Goal: Book appointment/travel/reservation

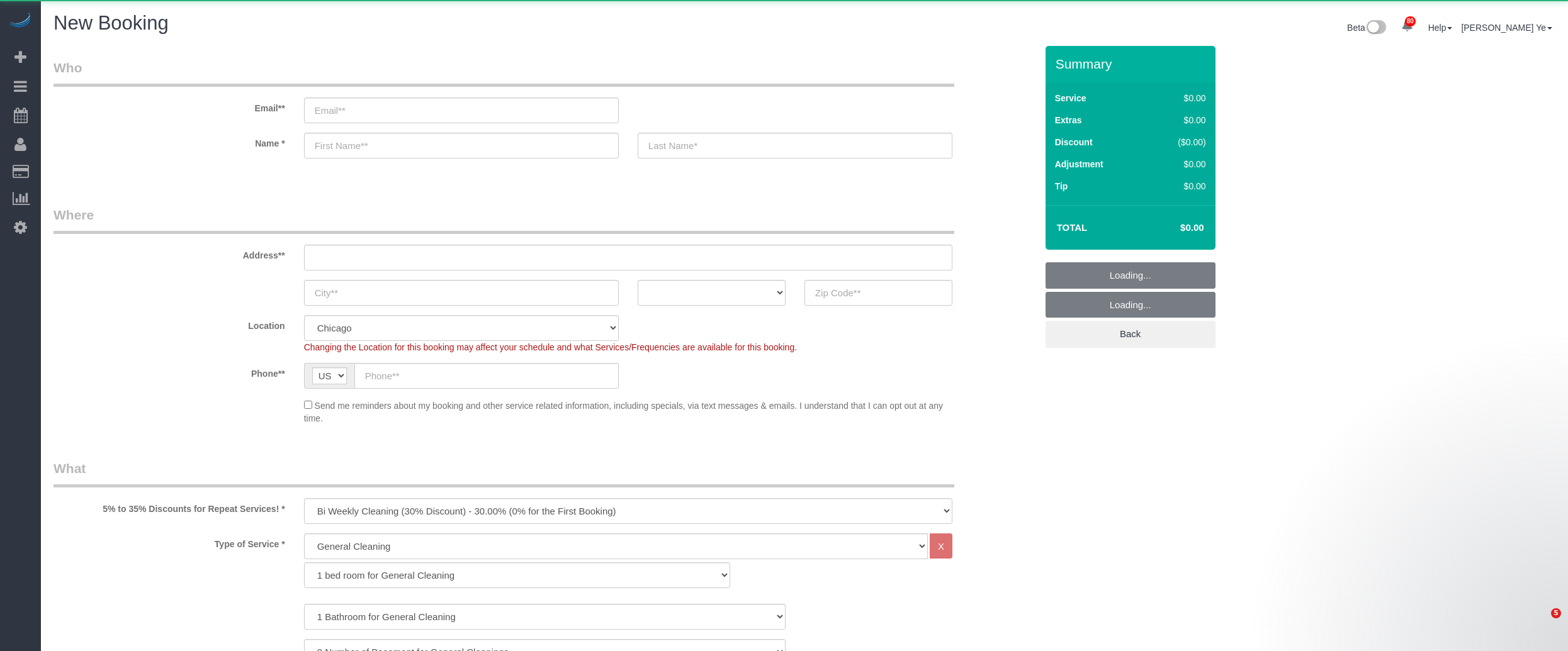
select select "512"
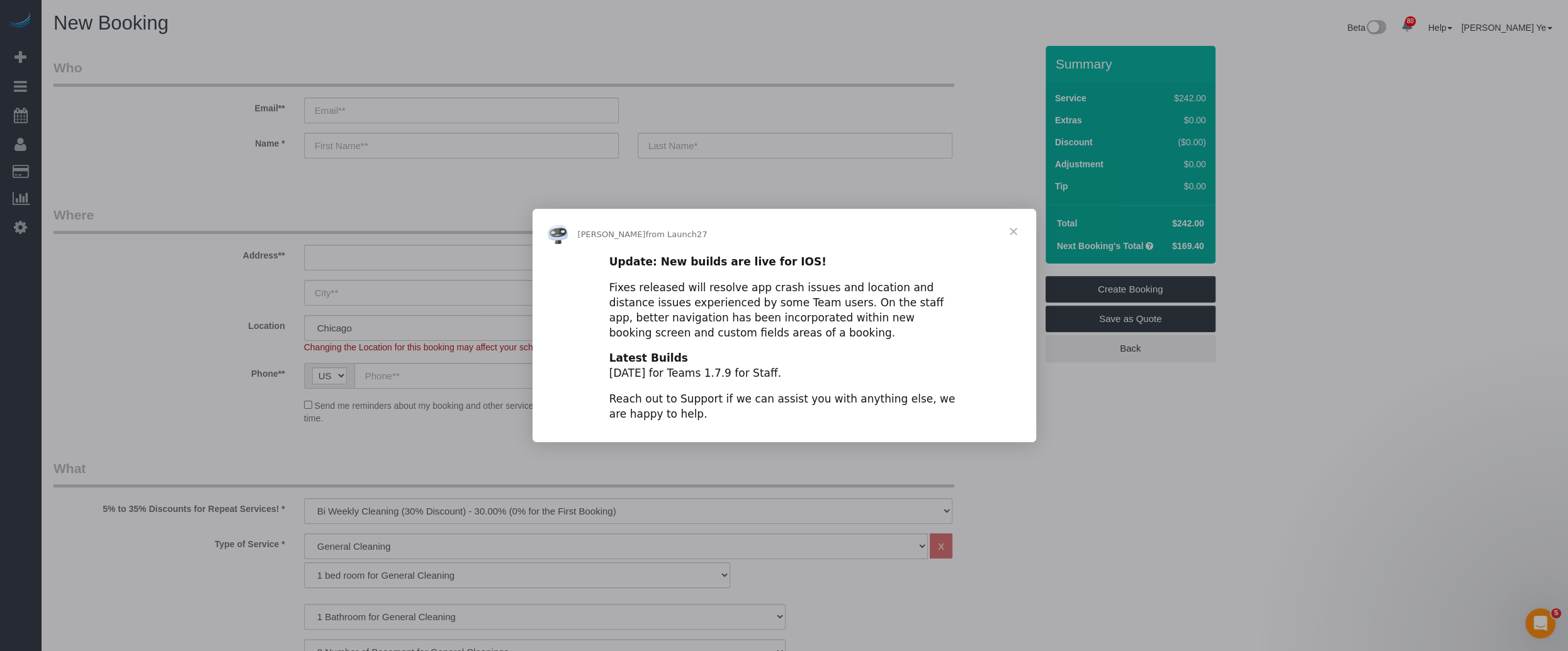
click at [1016, 232] on span "Close" at bounding box center [1013, 231] width 45 height 45
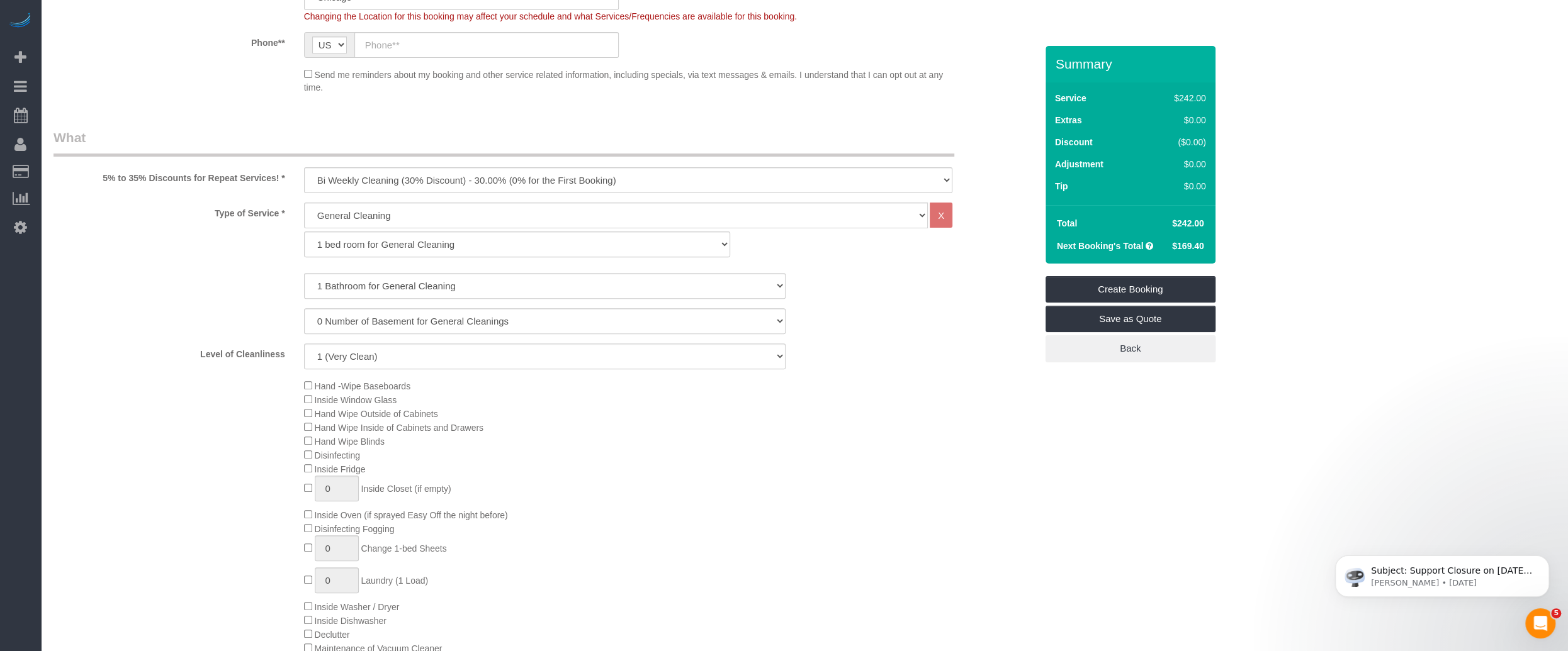
scroll to position [333, 0]
click at [615, 353] on select "1 (Very Clean) 2 3 4 5 (Average Condition) 6 7 8 9 10 (Extremely Dirty)" at bounding box center [544, 354] width 482 height 26
select select "5"
click at [304, 341] on select "1 (Very Clean) 2 3 4 5 (Average Condition) 6 7 8 9 10 (Extremely Dirty)" at bounding box center [544, 354] width 482 height 26
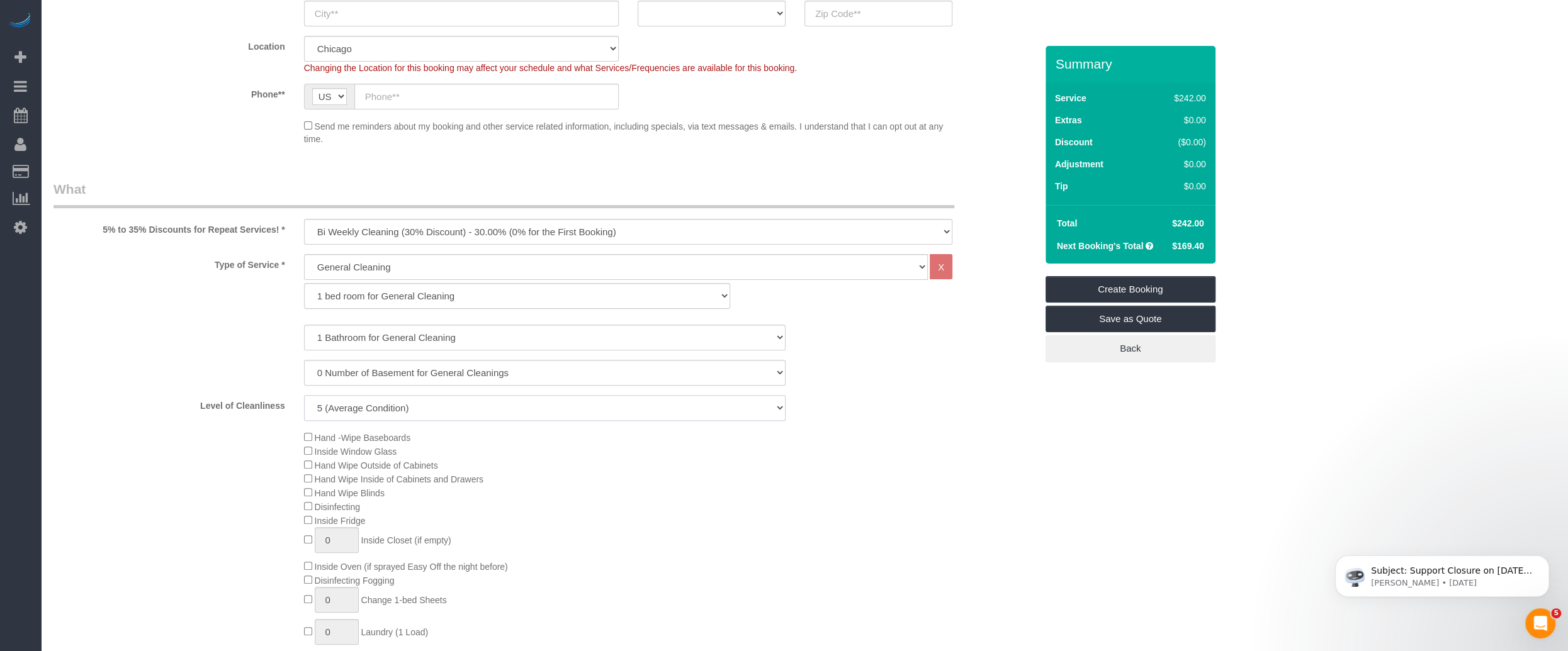
scroll to position [277, 0]
click at [448, 223] on select "One Time Cleaning Weekly Cleaning (35% Discount) - 35.00% (0% for the First Boo…" at bounding box center [627, 235] width 648 height 26
select select "object:1827"
click at [304, 222] on select "One Time Cleaning Weekly Cleaning (35% Discount) - 35.00% (0% for the First Boo…" at bounding box center [627, 235] width 648 height 26
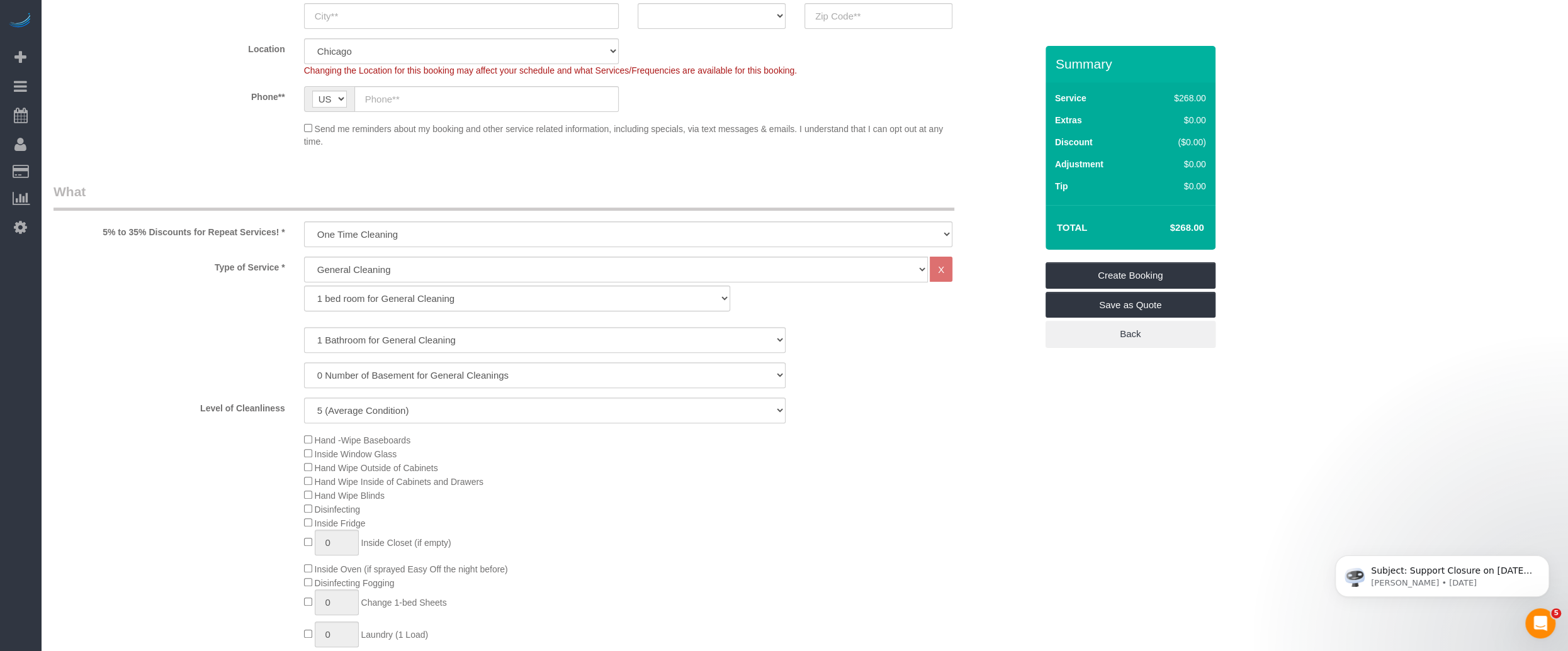
click at [961, 405] on div "Level of Cleanliness 1 (Very Clean) 2 3 4 5 (Average Condition) 6 7 8 9 10 (Ext…" at bounding box center [544, 411] width 1001 height 26
click at [407, 268] on select "General Cleaning Deep Cleaning Move-in / Move-out Cleaning COUNTS Cleaning" at bounding box center [615, 270] width 624 height 26
select select "513"
click at [304, 257] on select "General Cleaning Deep Cleaning Move-in / Move-out Cleaning COUNTS Cleaning" at bounding box center [615, 270] width 624 height 26
select select "291"
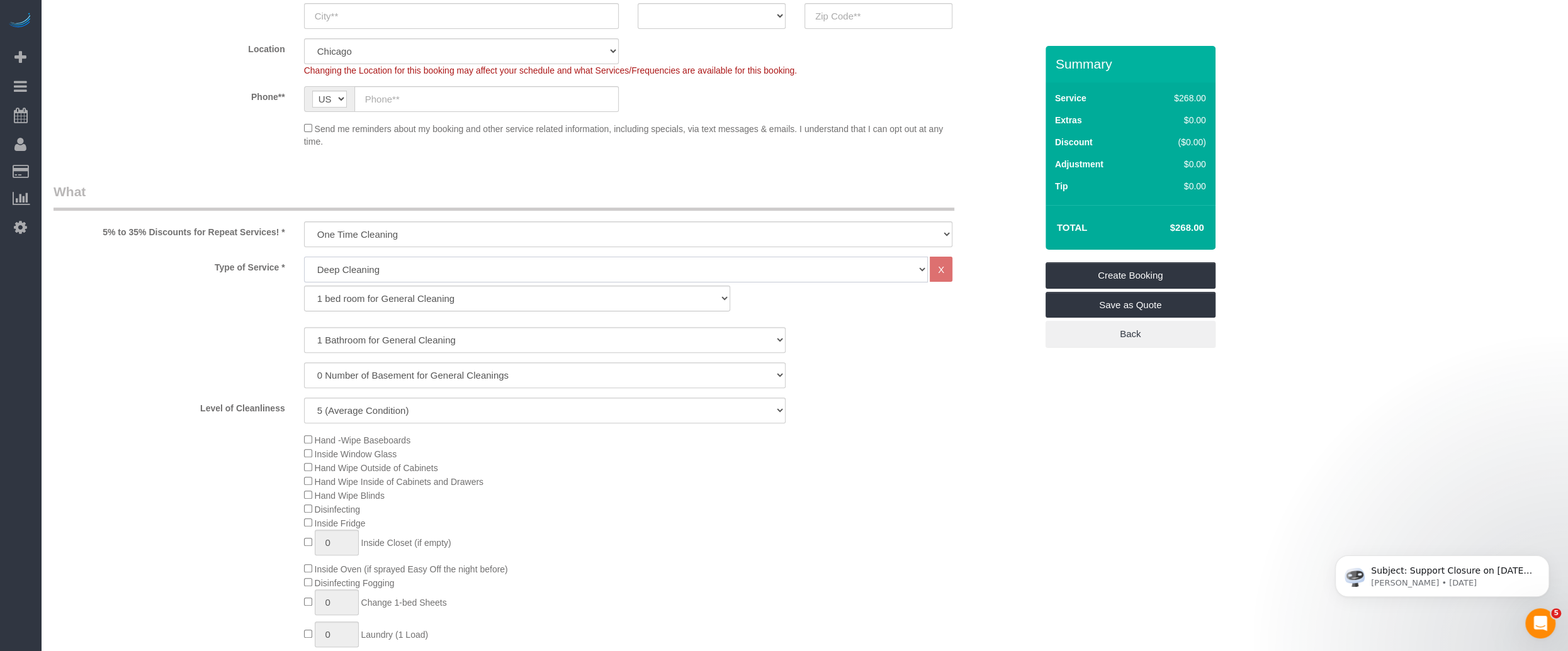
select select "5"
click at [401, 270] on select "General Cleaning Deep Cleaning Move-in / Move-out Cleaning COUNTS Cleaning" at bounding box center [615, 270] width 624 height 26
select select "512"
click at [304, 257] on select "General Cleaning Deep Cleaning Move-in / Move-out Cleaning COUNTS Cleaning" at bounding box center [615, 270] width 624 height 26
select select "286"
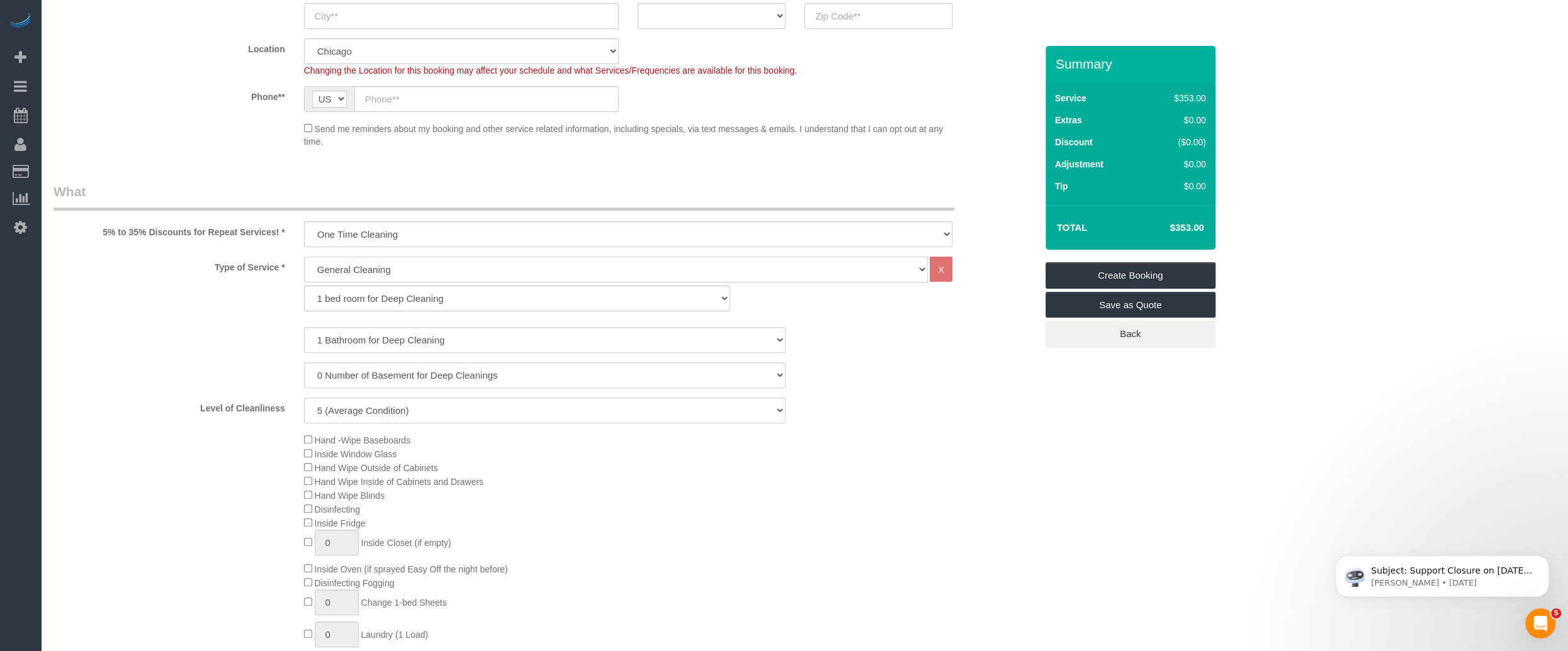
select select "5"
